Goal: Use online tool/utility

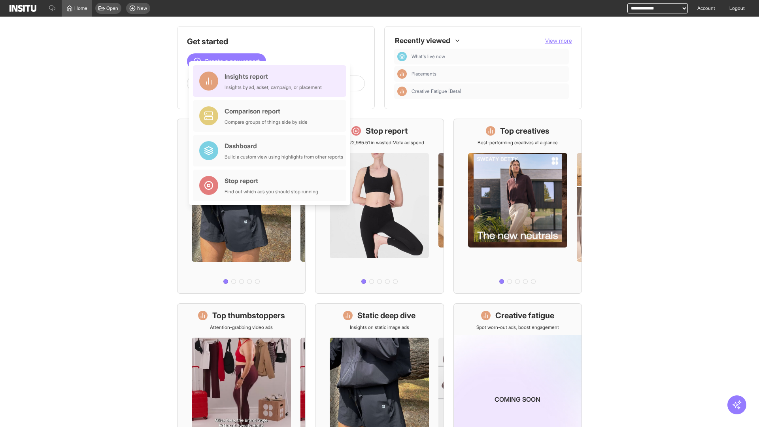
click at [272, 81] on div "Insights report Insights by ad, adset, campaign, or placement" at bounding box center [273, 81] width 97 height 19
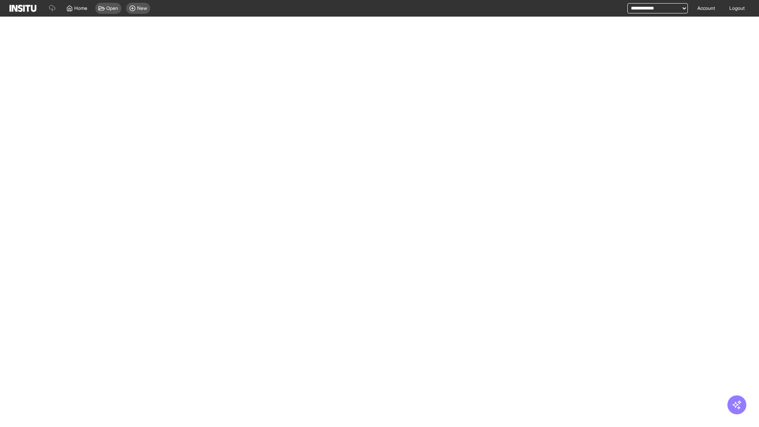
select select "**"
